Goal: Task Accomplishment & Management: Manage account settings

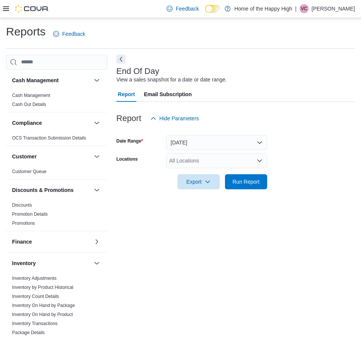
click at [317, 6] on div "| VC [PERSON_NAME]" at bounding box center [325, 8] width 60 height 9
click at [318, 66] on ul "Change Password Help Cova Learning Sign Out" at bounding box center [317, 49] width 75 height 67
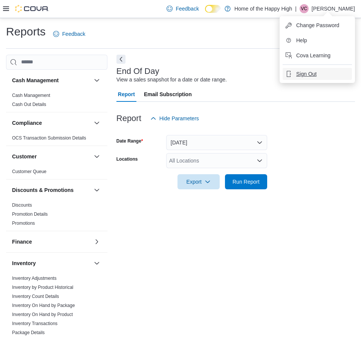
click at [316, 70] on span "Sign Out" at bounding box center [306, 74] width 20 height 8
